Goal: Task Accomplishment & Management: Manage account settings

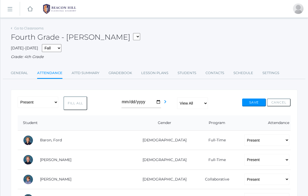
select select
click at [27, 27] on link "Go to Classrooms" at bounding box center [28, 28] width 29 height 4
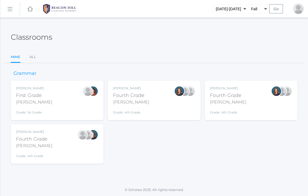
click at [7, 13] on link "icons/ui/navigation/hamburger Created with Sketch." at bounding box center [9, 9] width 19 height 14
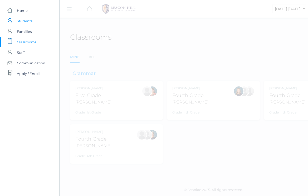
click at [23, 22] on span "Students" at bounding box center [25, 21] width 16 height 11
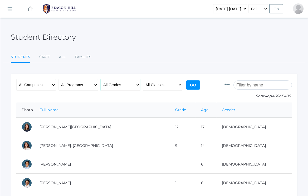
select select "4"
select select "Full-Time"
click at [188, 88] on input "Go" at bounding box center [193, 85] width 14 height 9
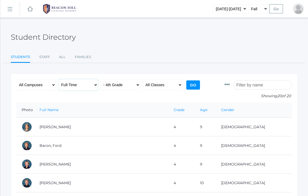
select select "4-Day Collaborative"
click at [190, 85] on input "Go" at bounding box center [193, 85] width 14 height 9
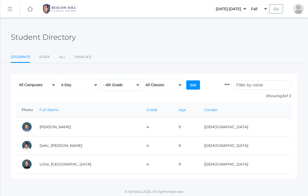
select select "3"
select select "Collaborative"
click at [194, 84] on input "Go" at bounding box center [193, 85] width 14 height 9
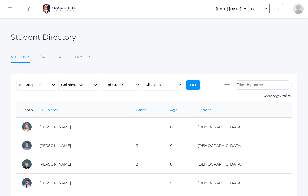
select select "4-Day Collaborative"
click at [196, 84] on input "Go" at bounding box center [193, 85] width 14 height 9
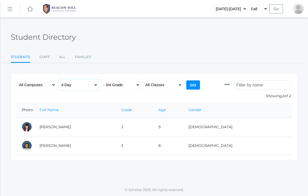
select select "Collaborative"
click at [192, 83] on input "Go" at bounding box center [193, 85] width 14 height 9
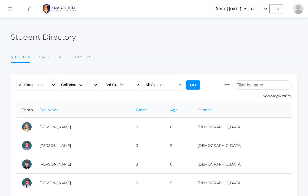
click at [188, 87] on input "Go" at bounding box center [193, 85] width 14 height 9
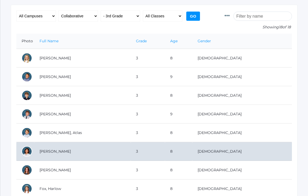
scroll to position [70, 0]
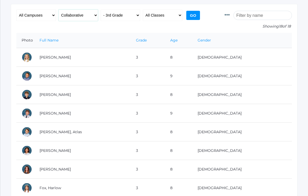
select select "Full-Time"
click at [194, 14] on input "Go" at bounding box center [193, 15] width 14 height 9
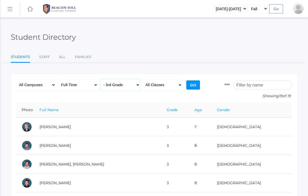
select select "4"
click at [194, 84] on input "Go" at bounding box center [193, 85] width 14 height 9
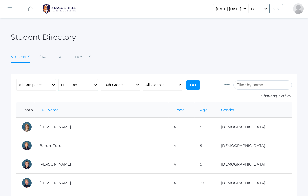
select select "4-Day Collaborative"
click at [193, 86] on input "Go" at bounding box center [193, 85] width 14 height 9
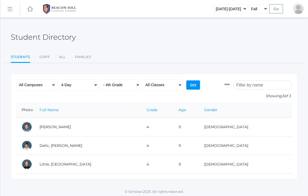
click at [8, 13] on link "icons/ui/navigation/hamburger Created with Sketch." at bounding box center [9, 9] width 19 height 14
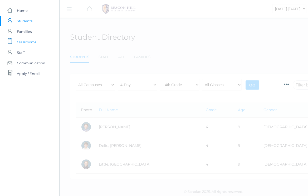
click at [28, 40] on span "Classrooms" at bounding box center [26, 42] width 19 height 11
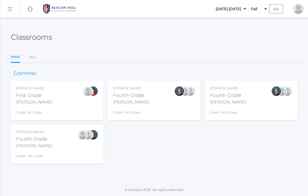
click at [158, 107] on div "Ellie Bradley Fourth Grade Bradley Grade: 4th Grade 04LA" at bounding box center [154, 100] width 82 height 29
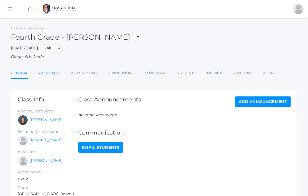
click at [61, 70] on link "Attendance" at bounding box center [49, 73] width 24 height 11
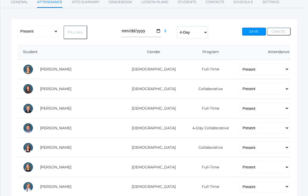
scroll to position [15, 0]
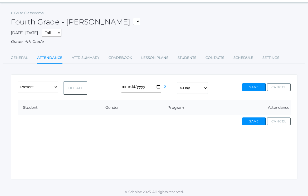
select select "all"
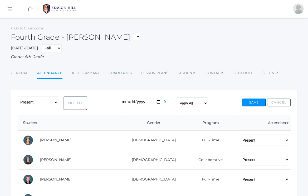
scroll to position [0, 0]
click at [36, 28] on link "Go to Classrooms" at bounding box center [28, 28] width 29 height 4
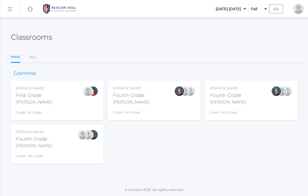
click at [63, 146] on div "Lydia Chaffin Fourth Grade Chaffin Grade: 4th Grade 04LA" at bounding box center [57, 144] width 82 height 29
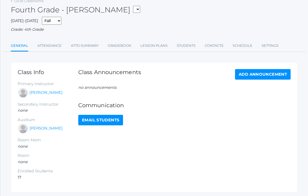
scroll to position [33, 0]
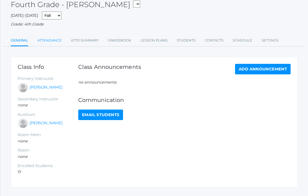
click at [52, 38] on link "Attendance" at bounding box center [49, 40] width 24 height 11
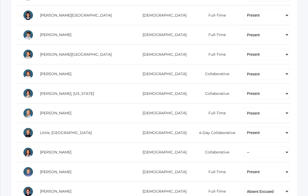
scroll to position [227, 0]
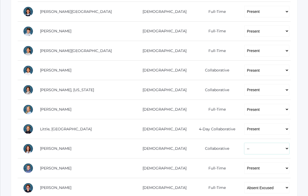
select select "P"
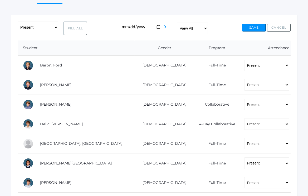
scroll to position [71, 0]
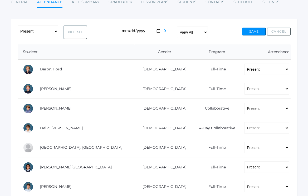
click at [251, 31] on button "Save" at bounding box center [254, 32] width 24 height 8
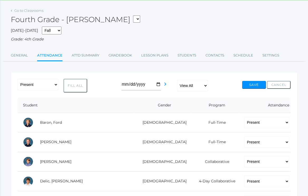
scroll to position [25, 0]
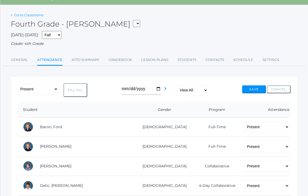
click at [34, 16] on link "Go to Classrooms" at bounding box center [28, 15] width 29 height 4
